Goal: Check status: Check status

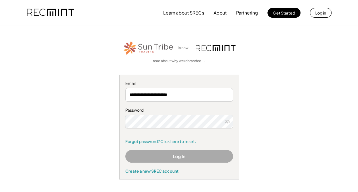
click at [111, 75] on div "**********" at bounding box center [179, 109] width 344 height 139
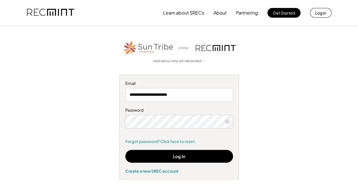
click at [161, 162] on div "Log In Create a new SREC account" at bounding box center [179, 162] width 108 height 24
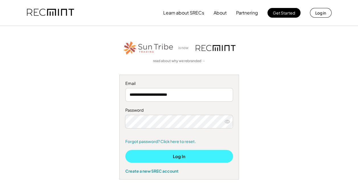
click at [164, 160] on button "Log In" at bounding box center [179, 156] width 108 height 13
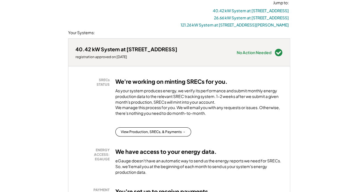
scroll to position [65, 0]
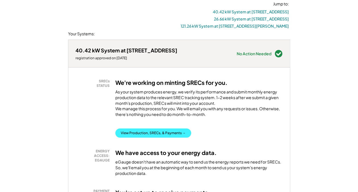
click at [156, 137] on button "View Production, SRECs, & Payments →" at bounding box center [153, 132] width 76 height 9
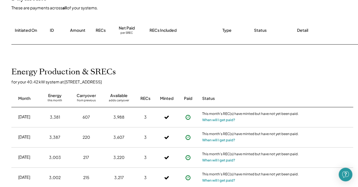
scroll to position [83, 0]
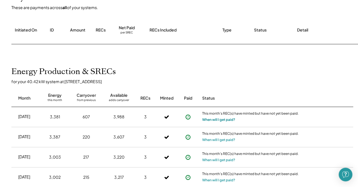
click at [217, 121] on button "When will I get paid?" at bounding box center [218, 120] width 33 height 6
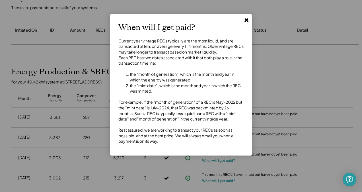
click at [247, 19] on use at bounding box center [246, 20] width 4 height 4
